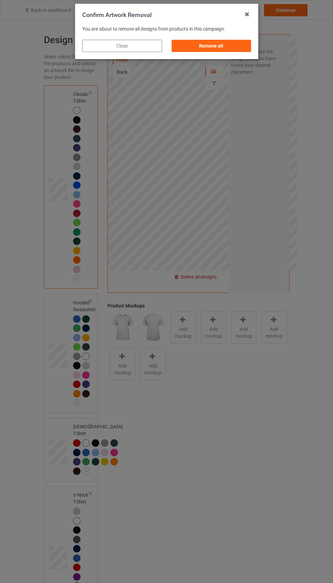
click at [210, 45] on div "Remove all" at bounding box center [211, 46] width 80 height 12
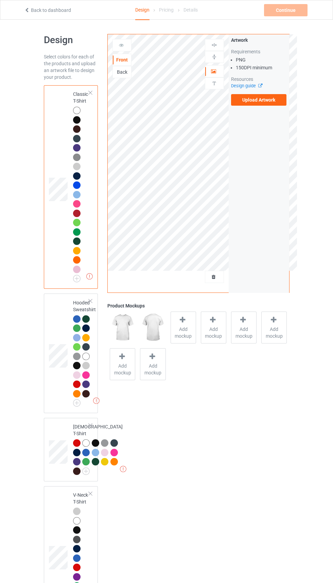
click at [260, 87] on icon at bounding box center [258, 85] width 5 height 4
click at [261, 102] on label "Upload Artwork" at bounding box center [259, 100] width 56 height 12
click at [0, 0] on input "Upload Artwork" at bounding box center [0, 0] width 0 height 0
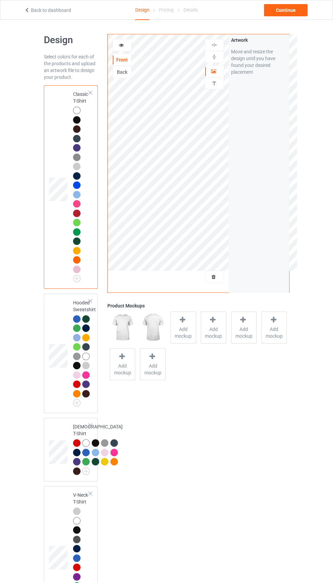
click at [288, 35] on div "Artwork Move and resize the design until you have found your desired placement" at bounding box center [258, 55] width 60 height 43
click at [285, 10] on div "Continue" at bounding box center [285, 10] width 43 height 12
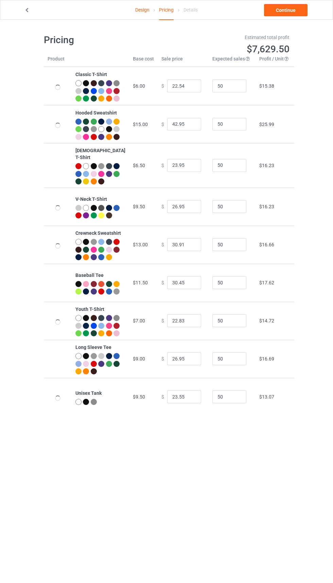
click at [98, 103] on div at bounding box center [102, 99] width 8 height 8
click at [106, 102] on div at bounding box center [109, 98] width 6 height 6
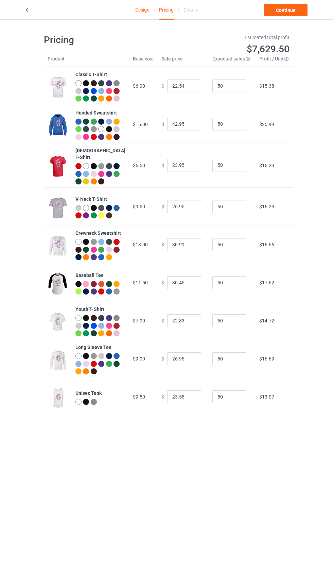
click at [105, 103] on div at bounding box center [100, 91] width 50 height 23
click at [83, 77] on b "Classic T-Shirt" at bounding box center [91, 74] width 32 height 5
click at [79, 77] on b "Classic T-Shirt" at bounding box center [91, 74] width 32 height 5
click at [87, 84] on div at bounding box center [86, 83] width 6 height 6
click at [129, 104] on td "$6.00" at bounding box center [143, 86] width 29 height 38
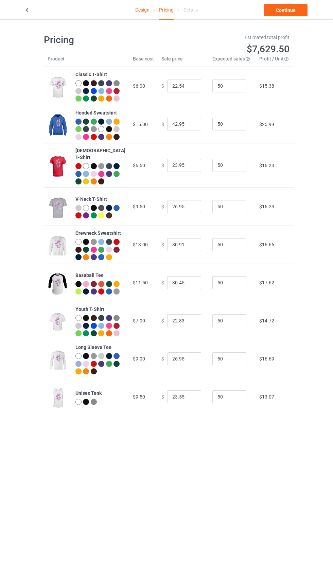
click at [119, 75] on td "Classic T-Shirt" at bounding box center [100, 86] width 57 height 38
click at [108, 83] on div at bounding box center [109, 83] width 6 height 6
click at [85, 77] on div "Classic T-Shirt" at bounding box center [100, 74] width 50 height 7
click at [284, 12] on link "Continue" at bounding box center [285, 10] width 43 height 12
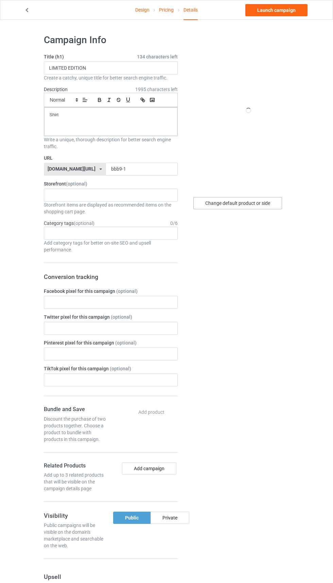
click at [254, 203] on div "Change default product or side" at bounding box center [237, 203] width 89 height 12
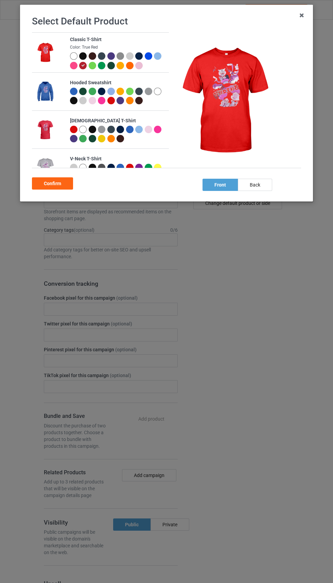
click at [249, 211] on div "Select Default Product Classic T-Shirt Color: True Red Hooded Sweatshirt [DEMOG…" at bounding box center [166, 291] width 333 height 583
click at [251, 201] on div "Select Default Product Classic T-Shirt Color: True Red Hooded Sweatshirt [DEMOG…" at bounding box center [166, 103] width 293 height 197
click at [83, 64] on icon at bounding box center [83, 65] width 4 height 4
click at [83, 60] on div at bounding box center [84, 57] width 10 height 10
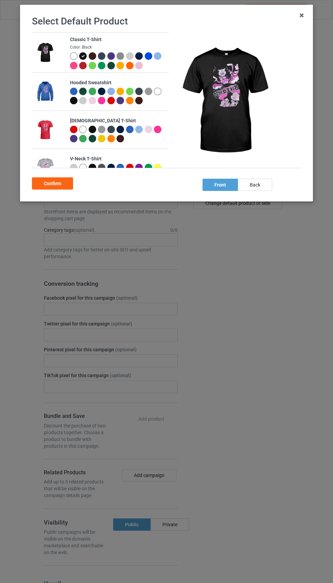
click at [53, 183] on div "Confirm" at bounding box center [52, 183] width 41 height 12
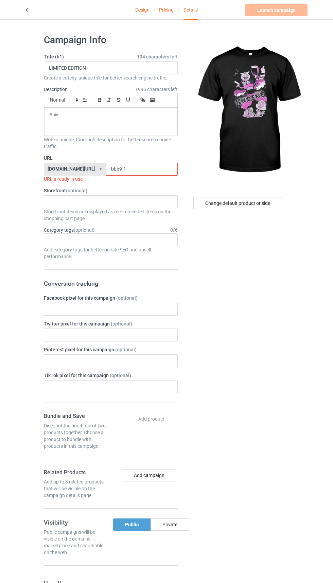
click at [142, 171] on input "bbb9-1" at bounding box center [142, 169] width 72 height 13
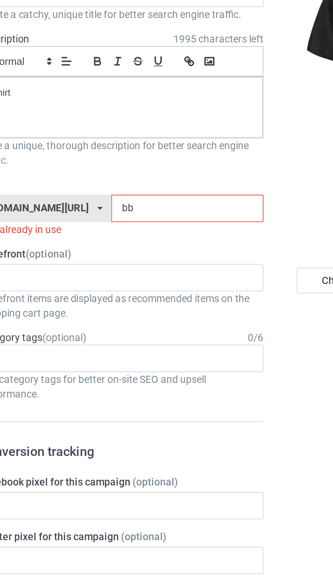
type input "b"
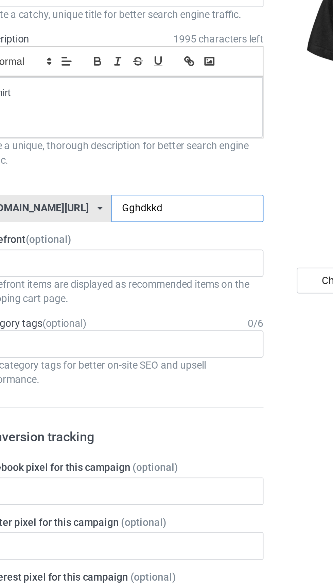
type input "Gghdkkdm"
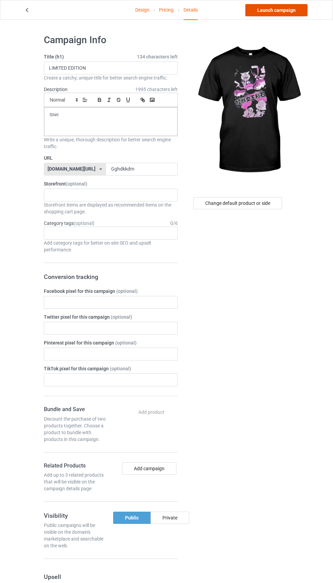
click at [281, 10] on link "Launch campaign" at bounding box center [276, 10] width 62 height 12
